Goal: Task Accomplishment & Management: Manage account settings

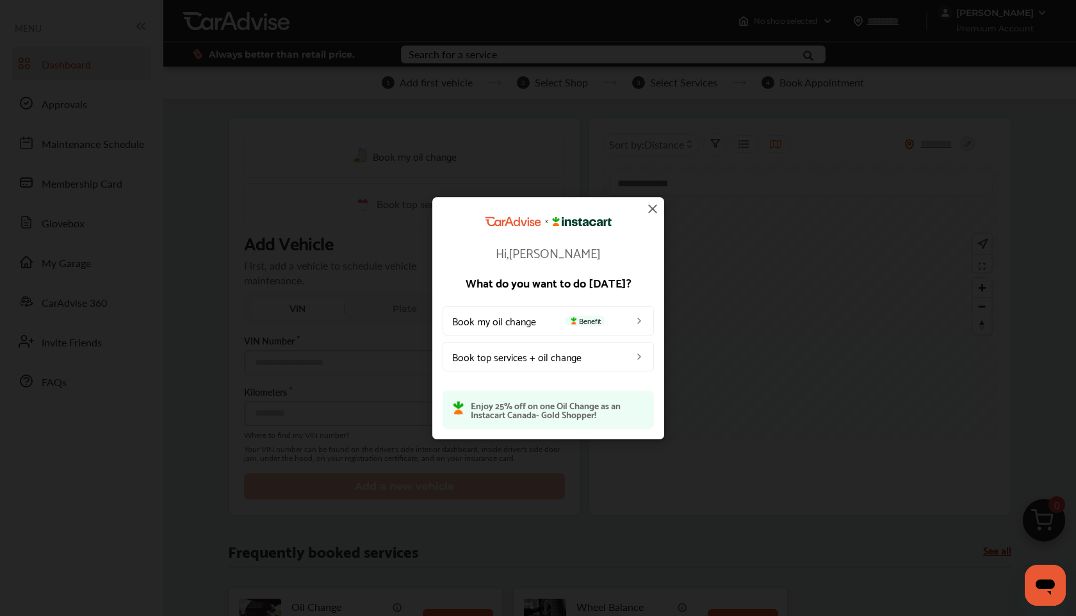
click at [656, 210] on img at bounding box center [652, 208] width 15 height 15
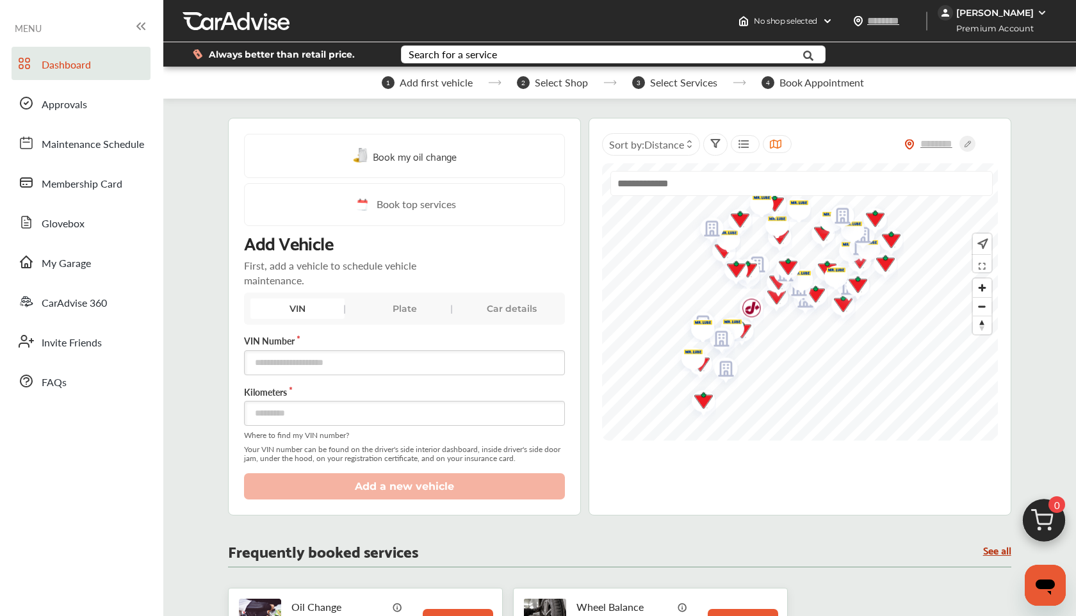
click at [299, 307] on div "VIN" at bounding box center [298, 309] width 94 height 21
click at [291, 366] on input "text" at bounding box center [404, 362] width 321 height 25
type input "**********"
click at [363, 414] on input "number" at bounding box center [404, 413] width 321 height 25
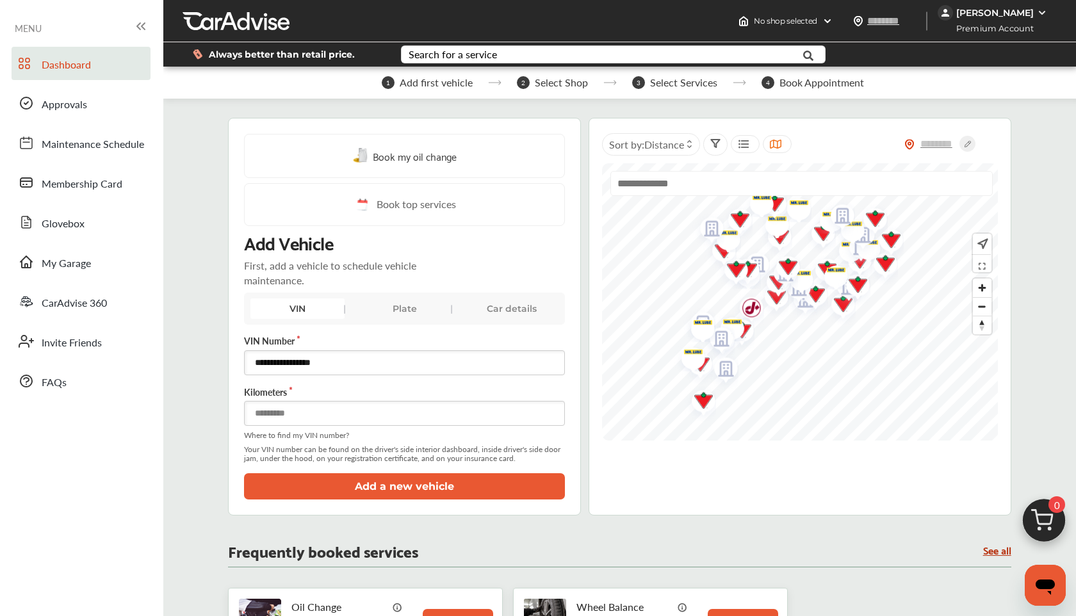
type input "*******"
drag, startPoint x: 370, startPoint y: 368, endPoint x: 367, endPoint y: 349, distance: 19.0
click at [367, 349] on div "**********" at bounding box center [404, 354] width 321 height 41
click at [356, 484] on button "Add a new vehicle" at bounding box center [404, 487] width 321 height 26
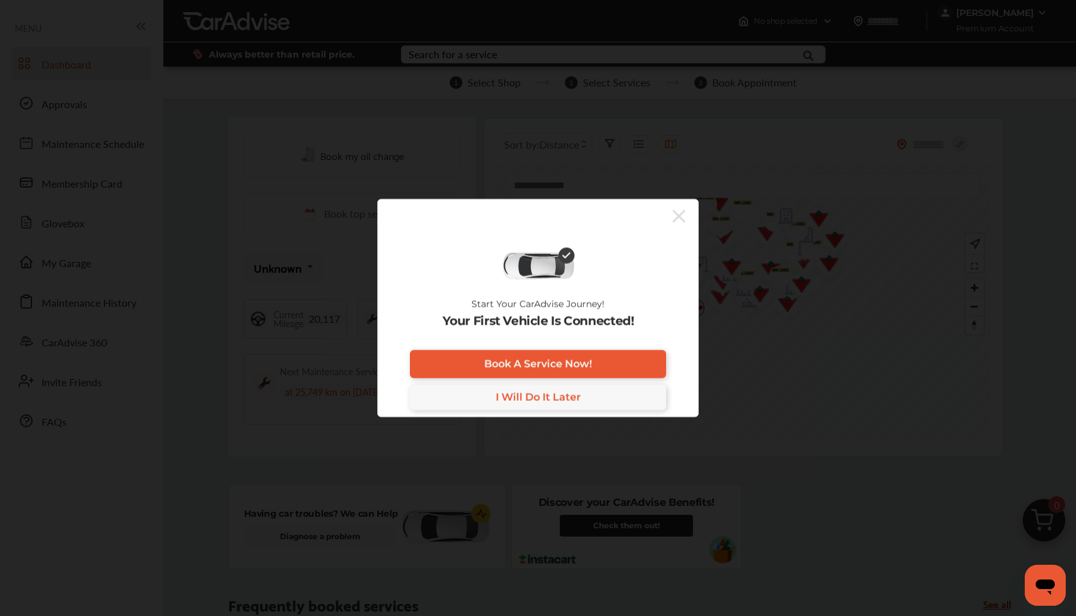
click at [678, 217] on icon at bounding box center [679, 216] width 13 height 13
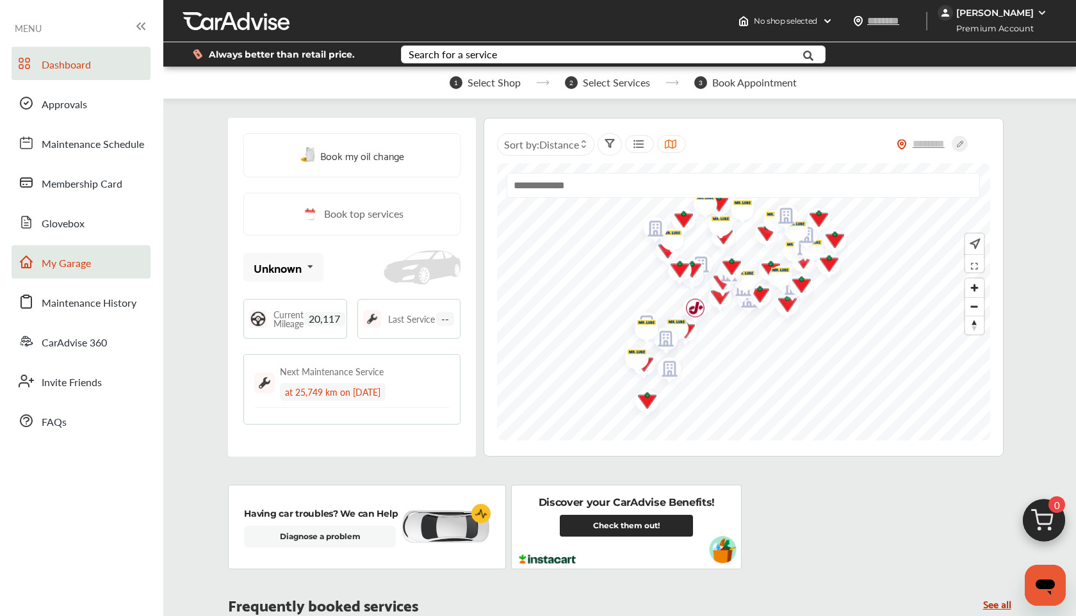
click at [76, 258] on span "My Garage" at bounding box center [66, 264] width 49 height 17
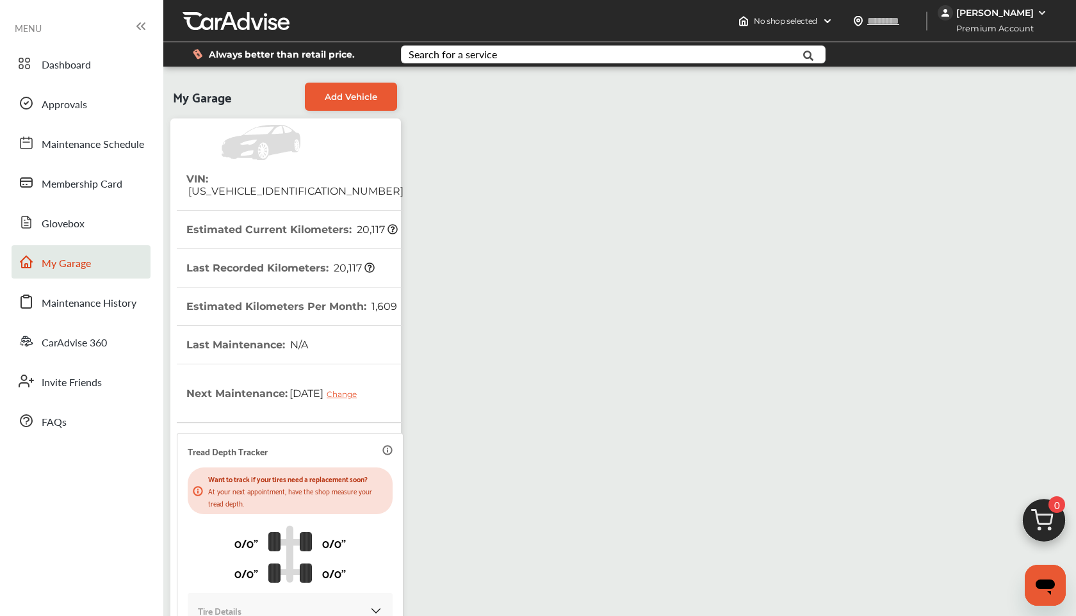
scroll to position [2, 0]
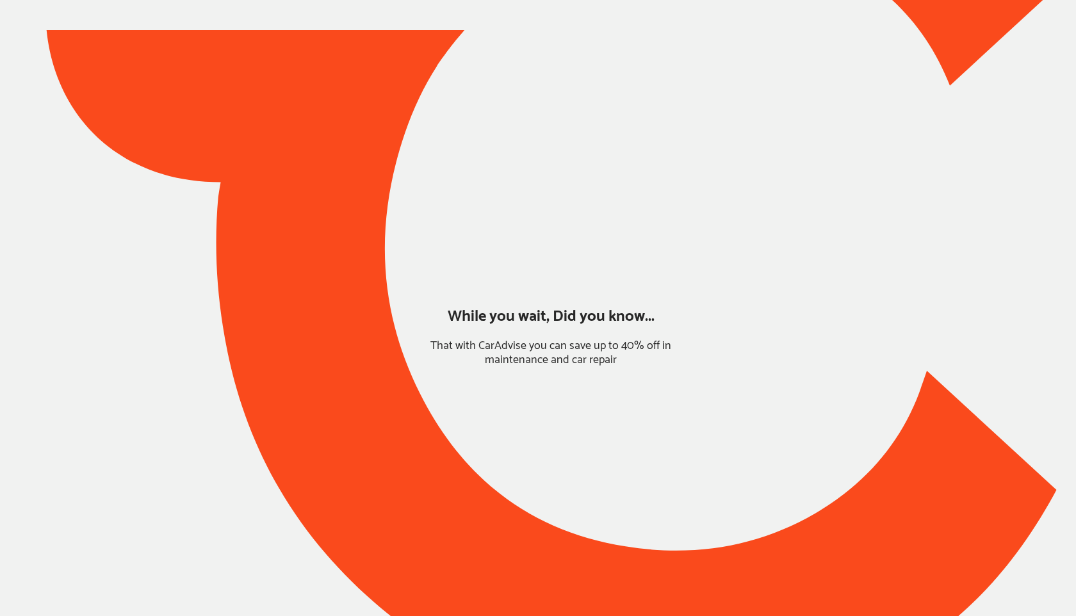
type input "*****"
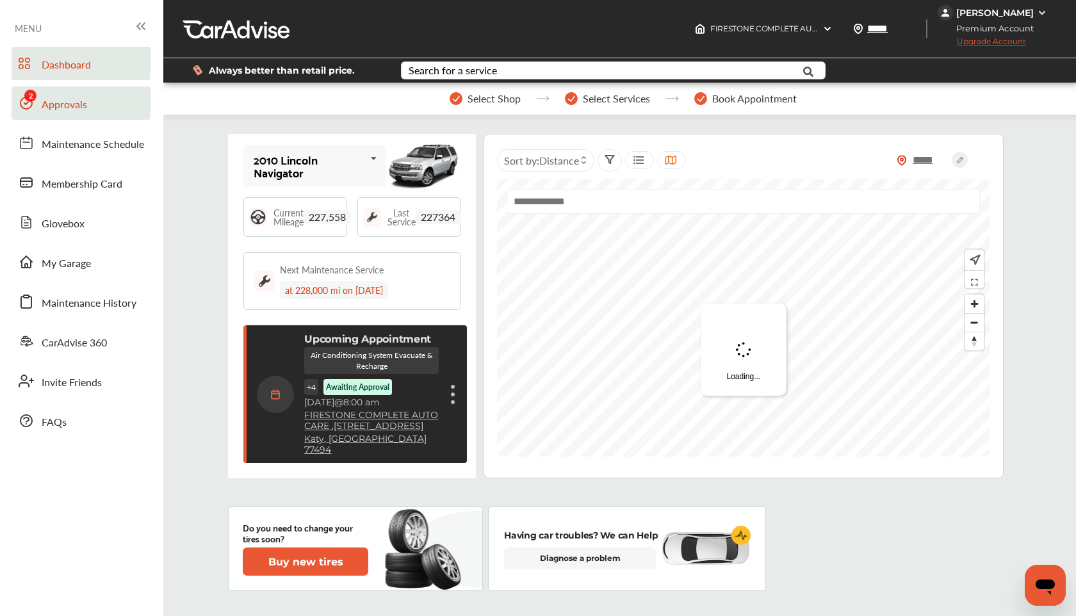
click at [85, 88] on link "Approvals" at bounding box center [81, 102] width 139 height 33
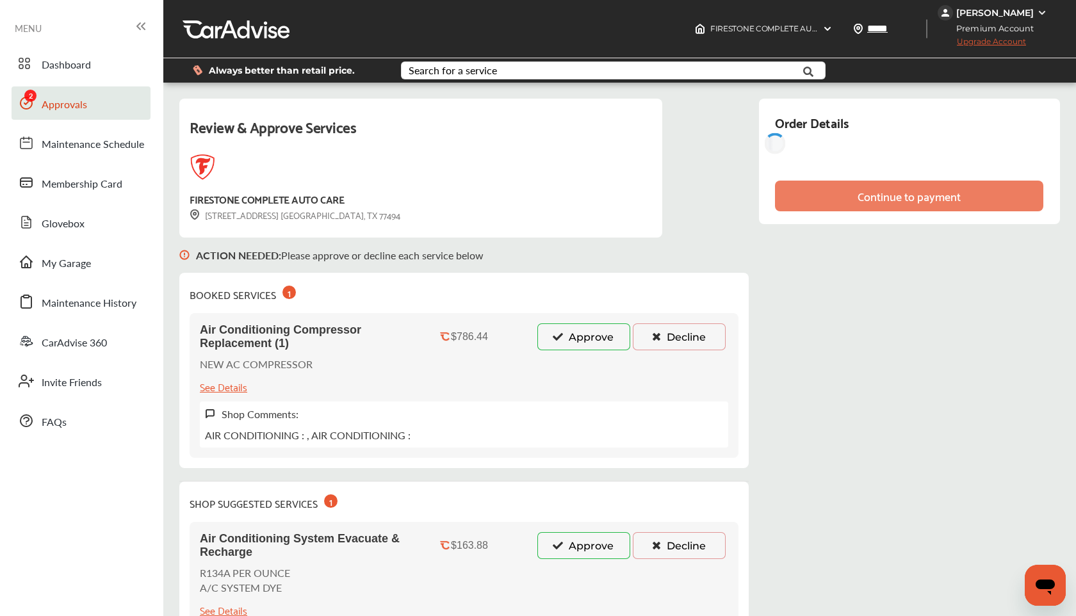
click at [575, 333] on button "Approve" at bounding box center [584, 337] width 93 height 27
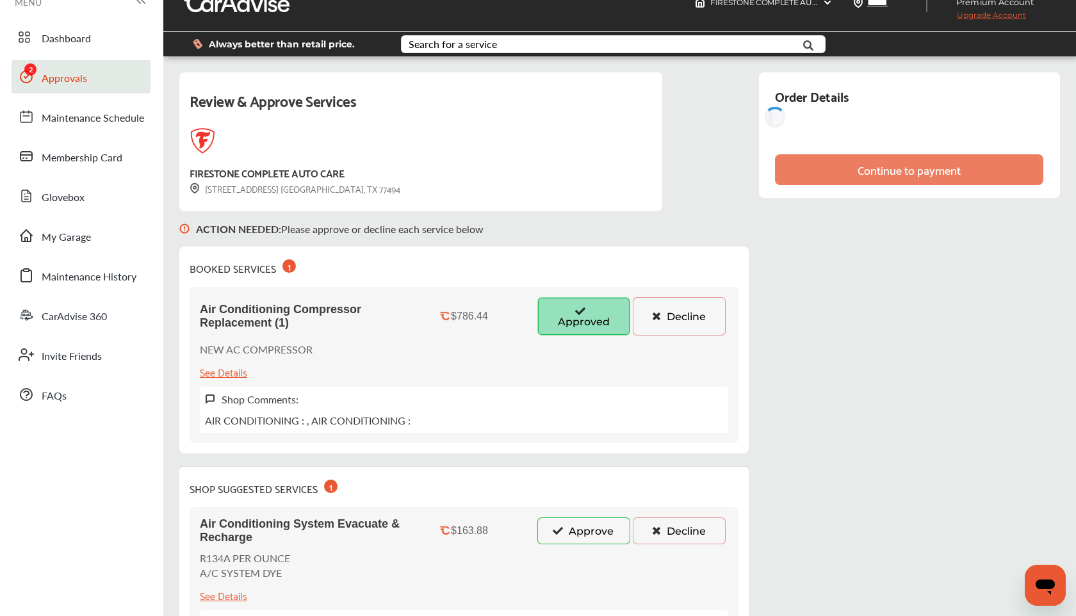
scroll to position [136, 0]
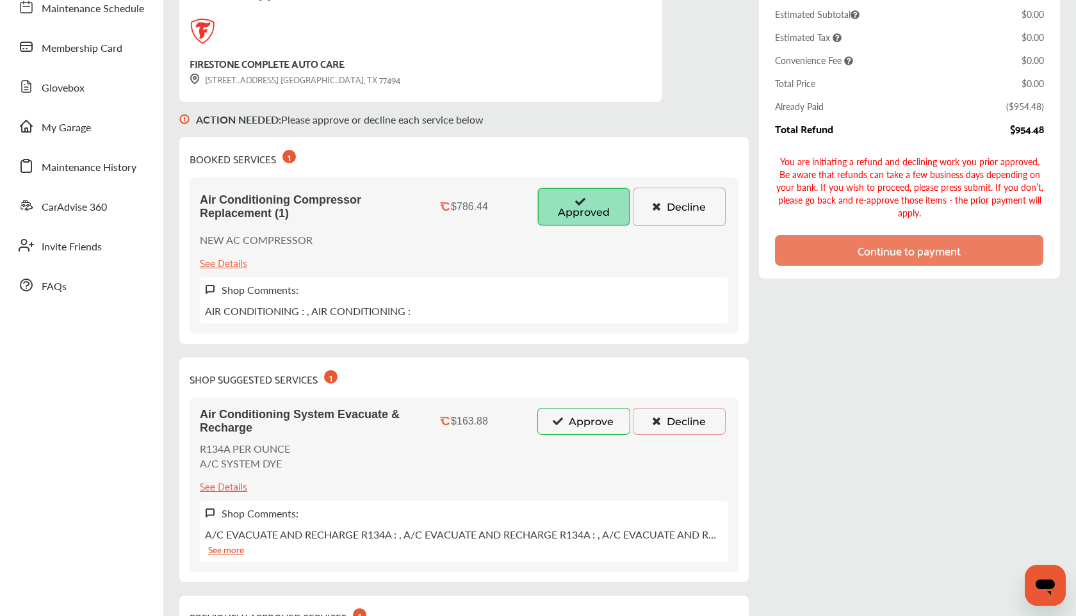
click at [582, 424] on button "Approve" at bounding box center [584, 421] width 93 height 27
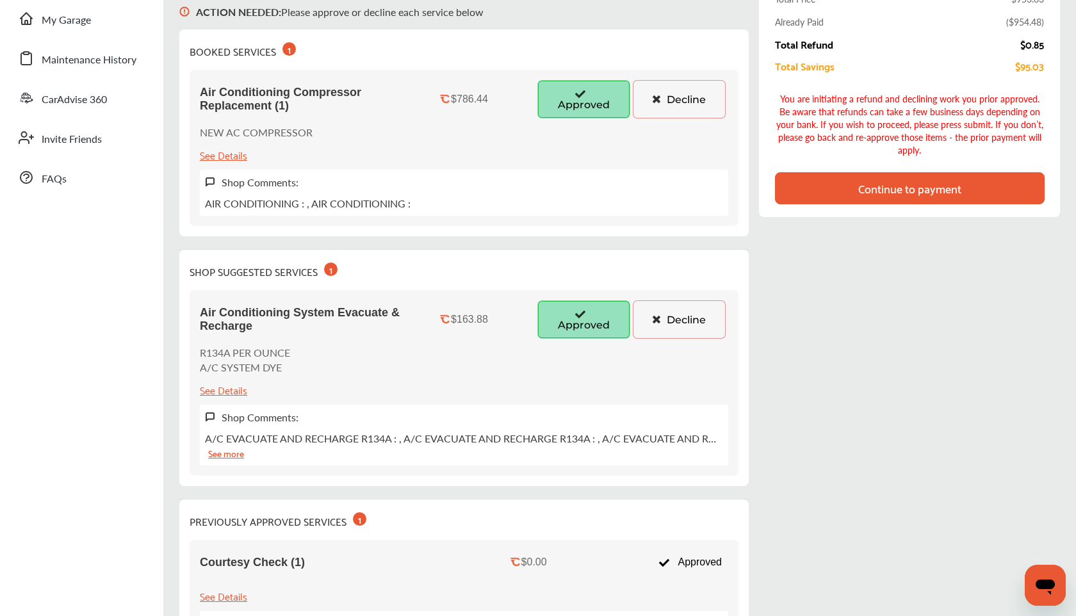
scroll to position [76, 0]
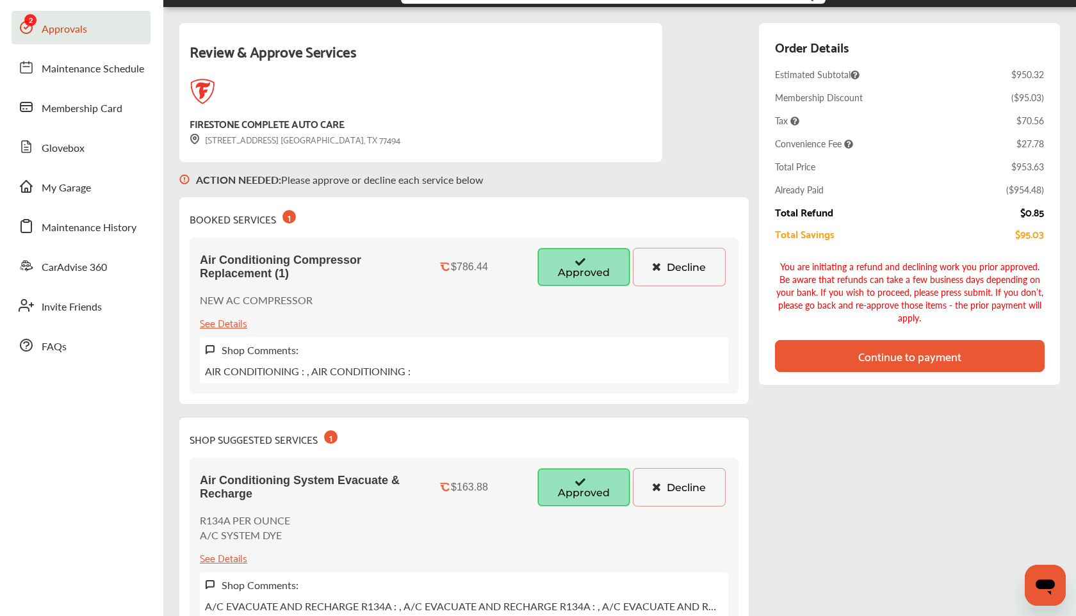
click at [823, 351] on div "Continue to payment" at bounding box center [910, 356] width 270 height 32
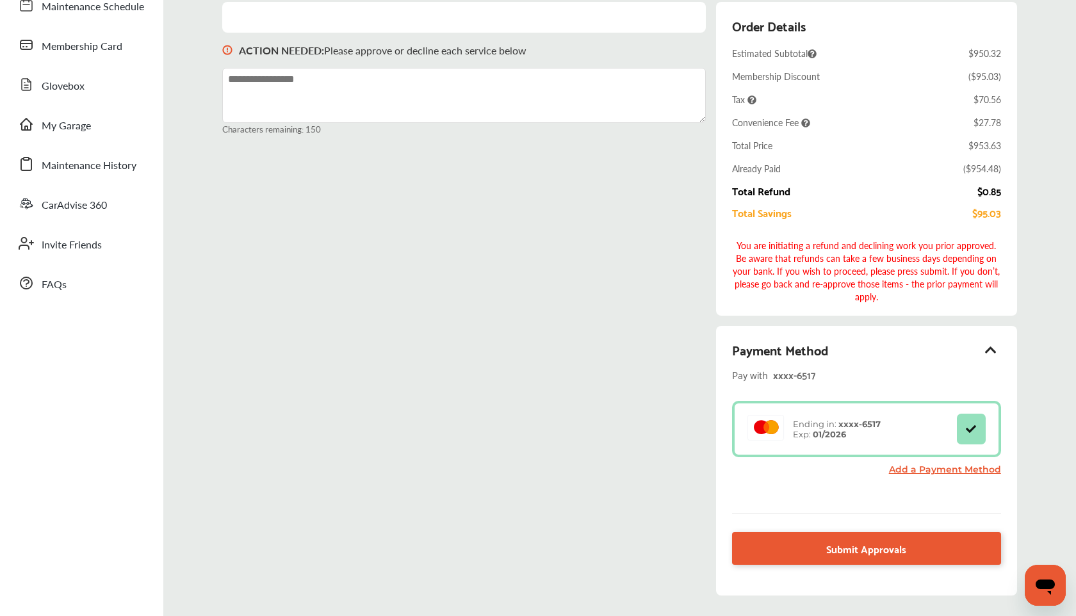
scroll to position [149, 0]
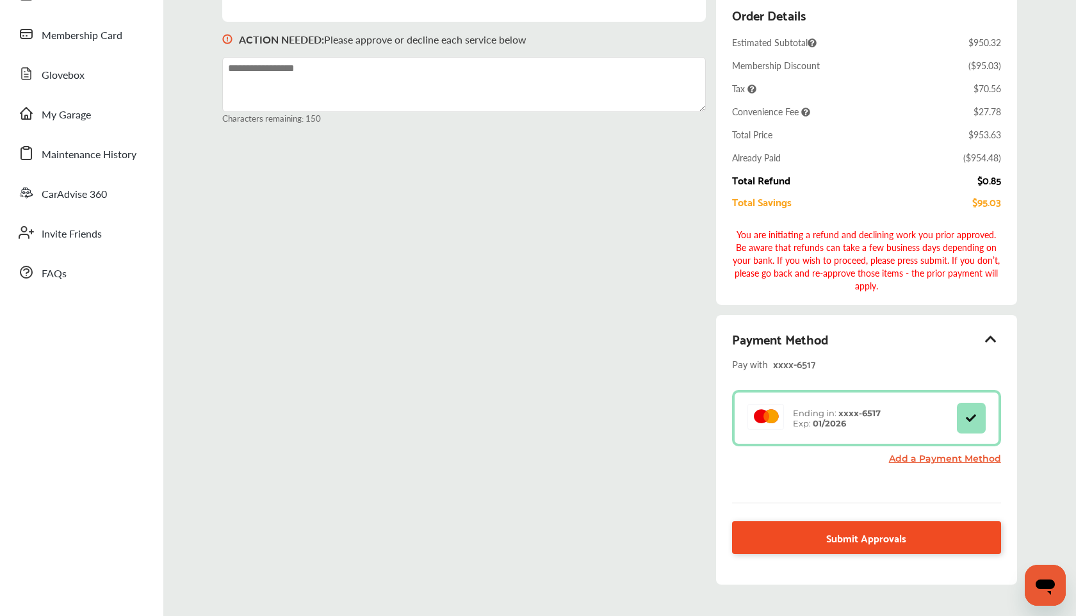
click at [889, 531] on span "Submit Approvals" at bounding box center [867, 537] width 80 height 17
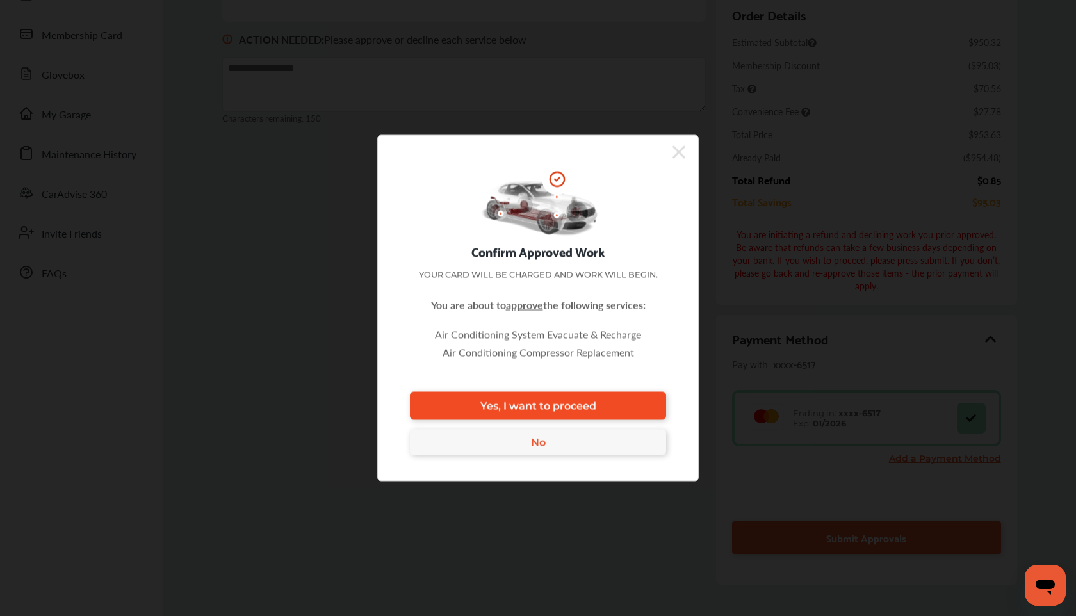
click at [632, 397] on link "Yes, I want to proceed" at bounding box center [538, 406] width 256 height 28
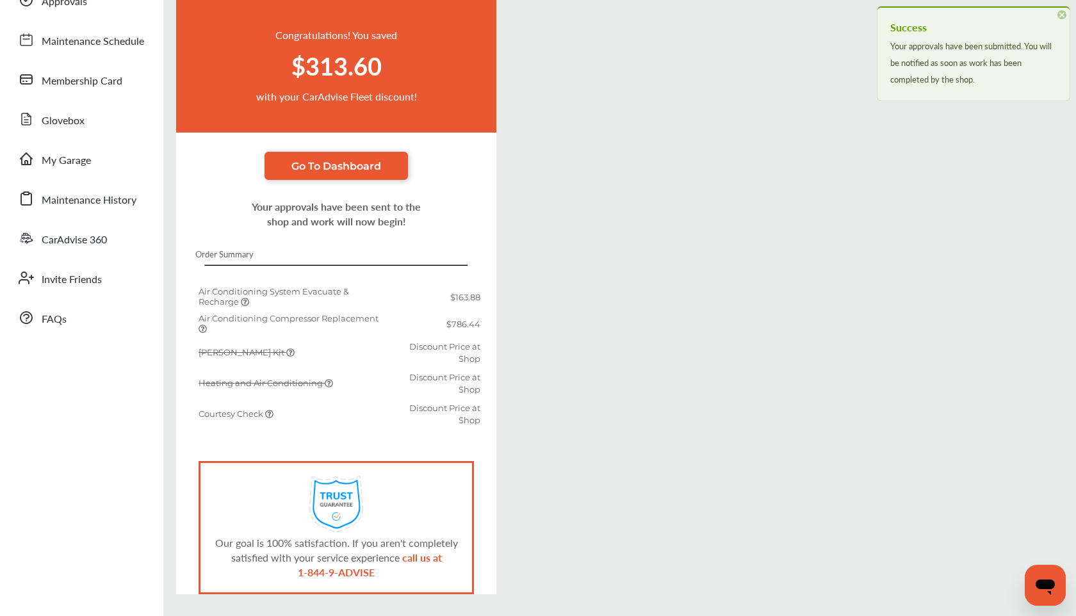
scroll to position [148, 0]
